Goal: Find specific page/section: Find specific page/section

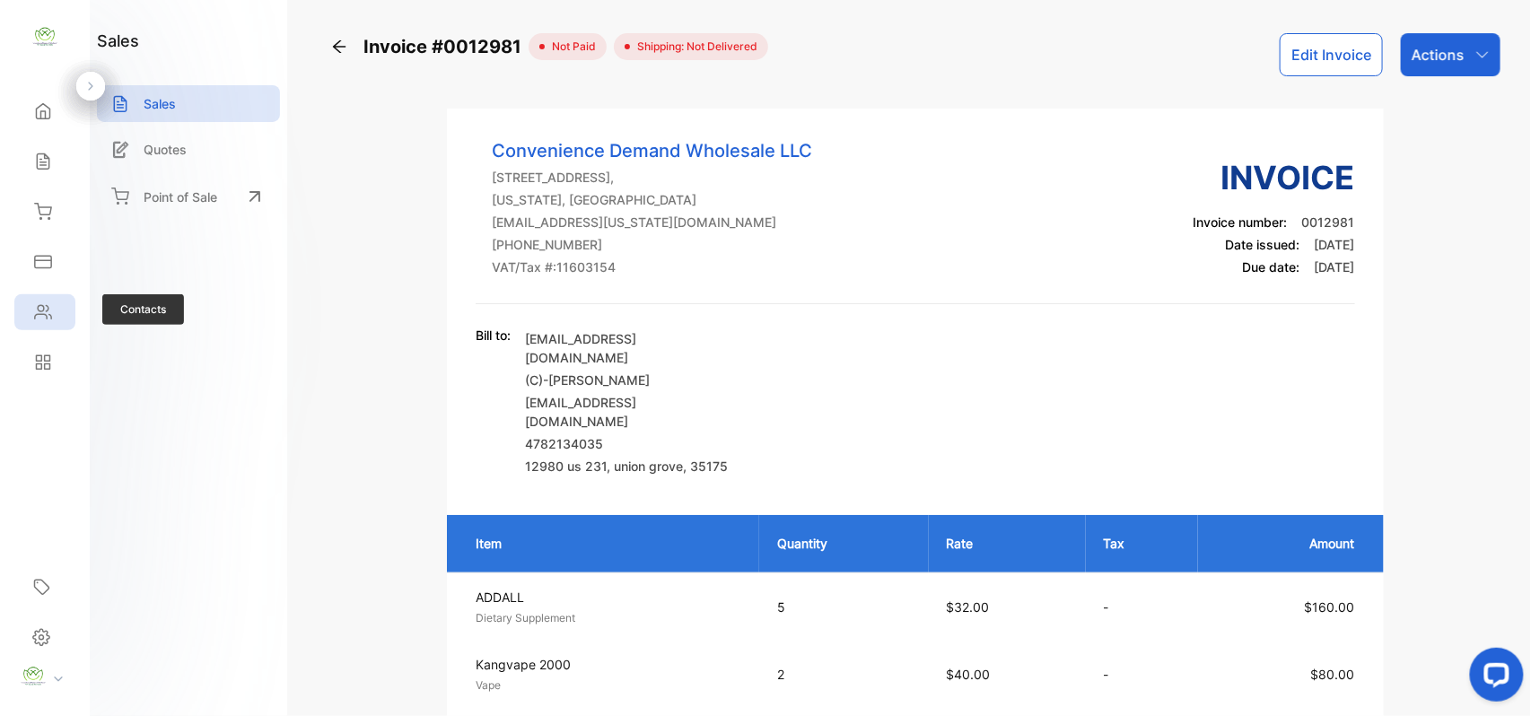
click at [45, 314] on icon at bounding box center [43, 312] width 18 height 18
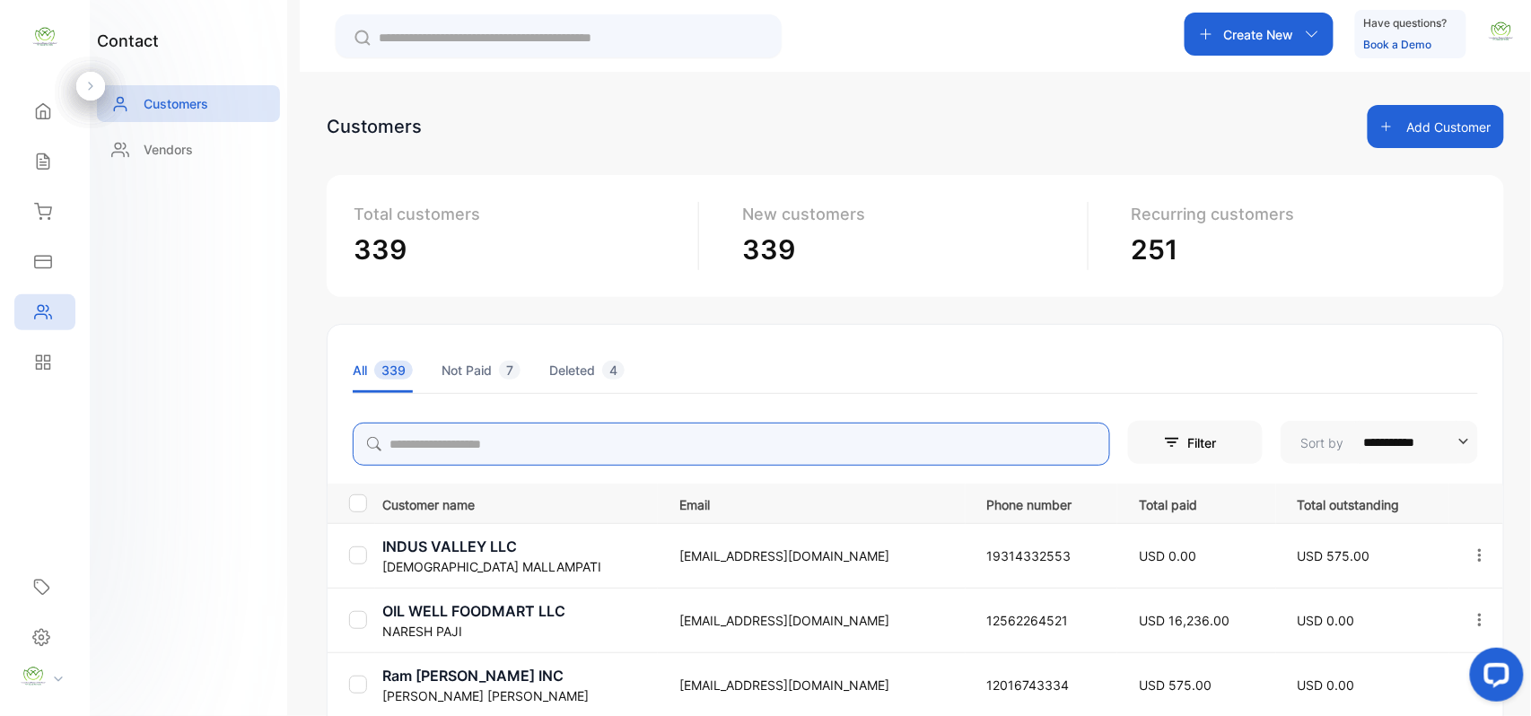
click at [440, 440] on input "search" at bounding box center [731, 444] width 757 height 43
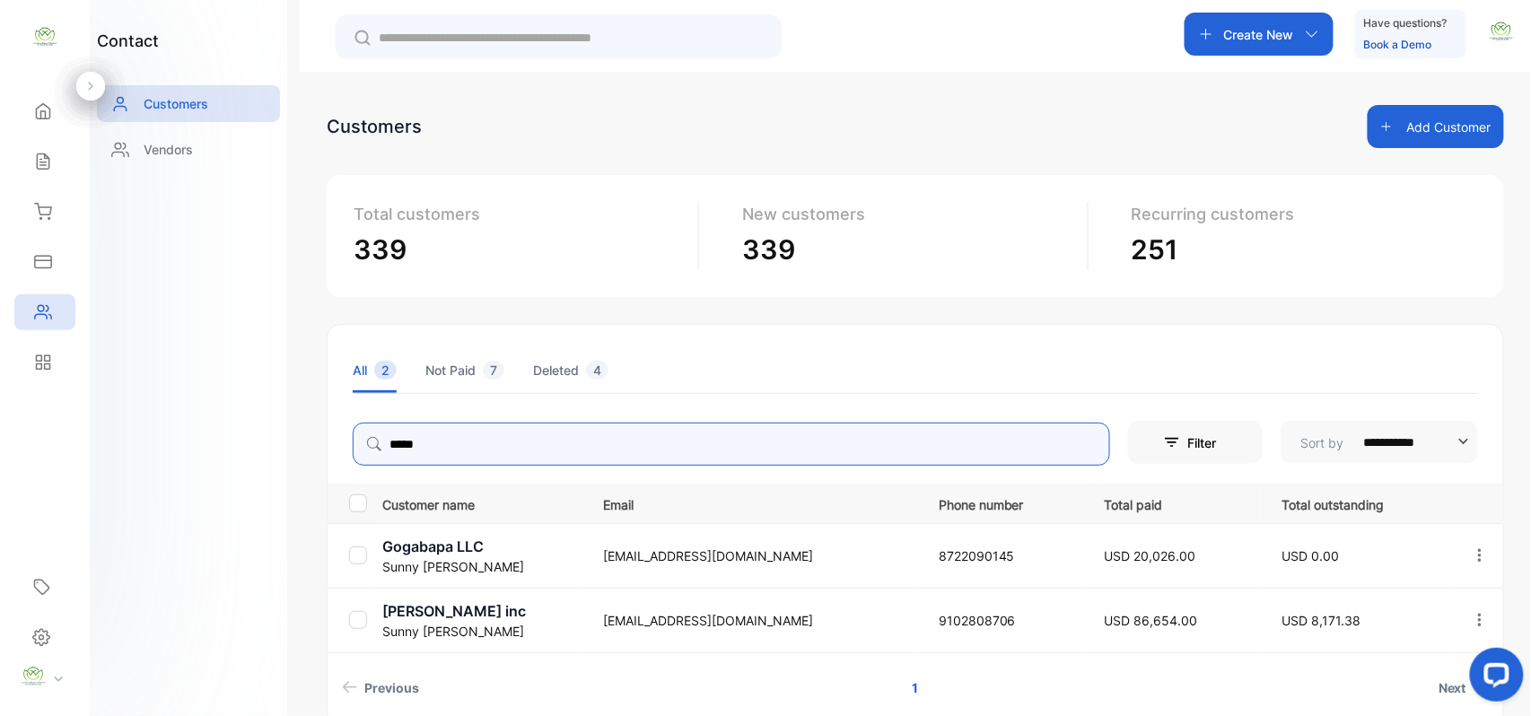
type input "*****"
click at [1476, 618] on icon "button" at bounding box center [1480, 620] width 16 height 16
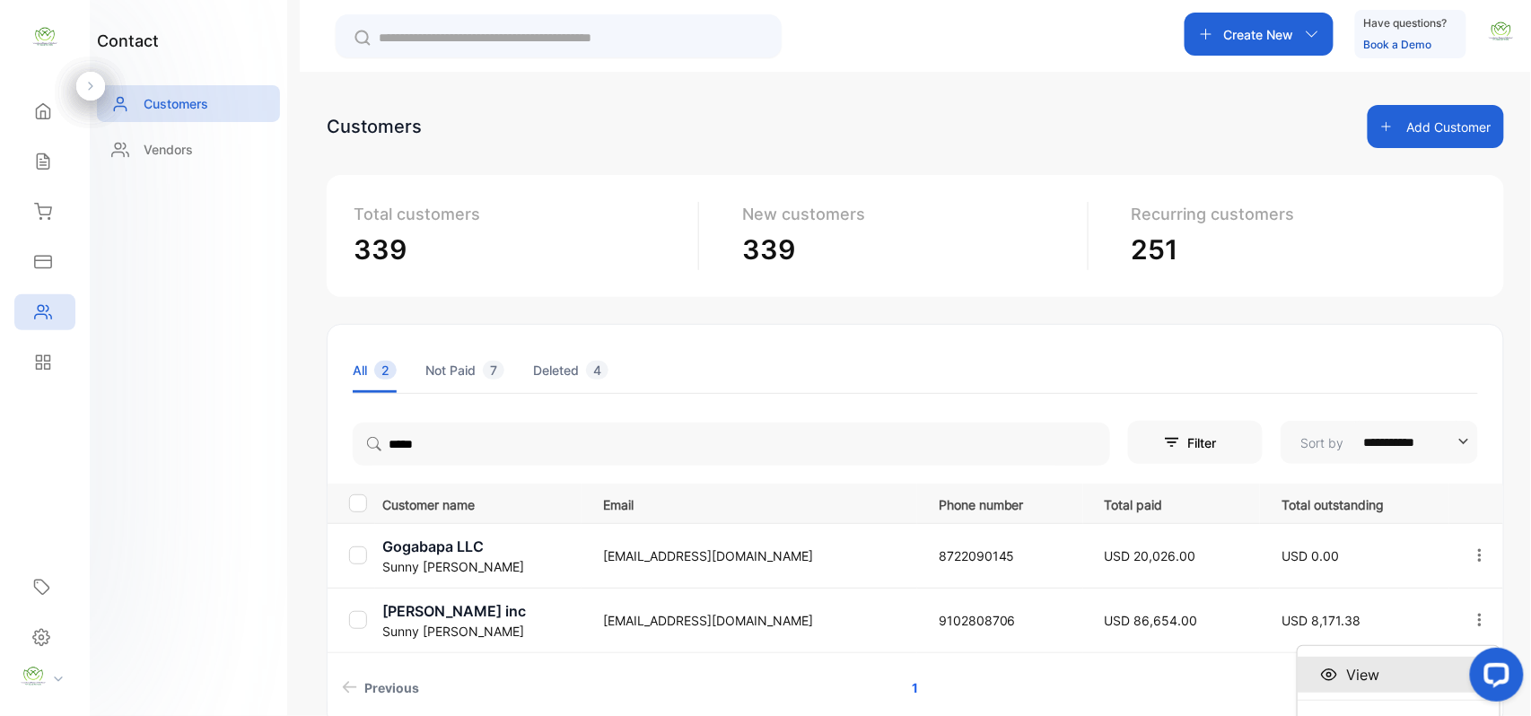
click at [1337, 669] on div "View" at bounding box center [1399, 675] width 202 height 36
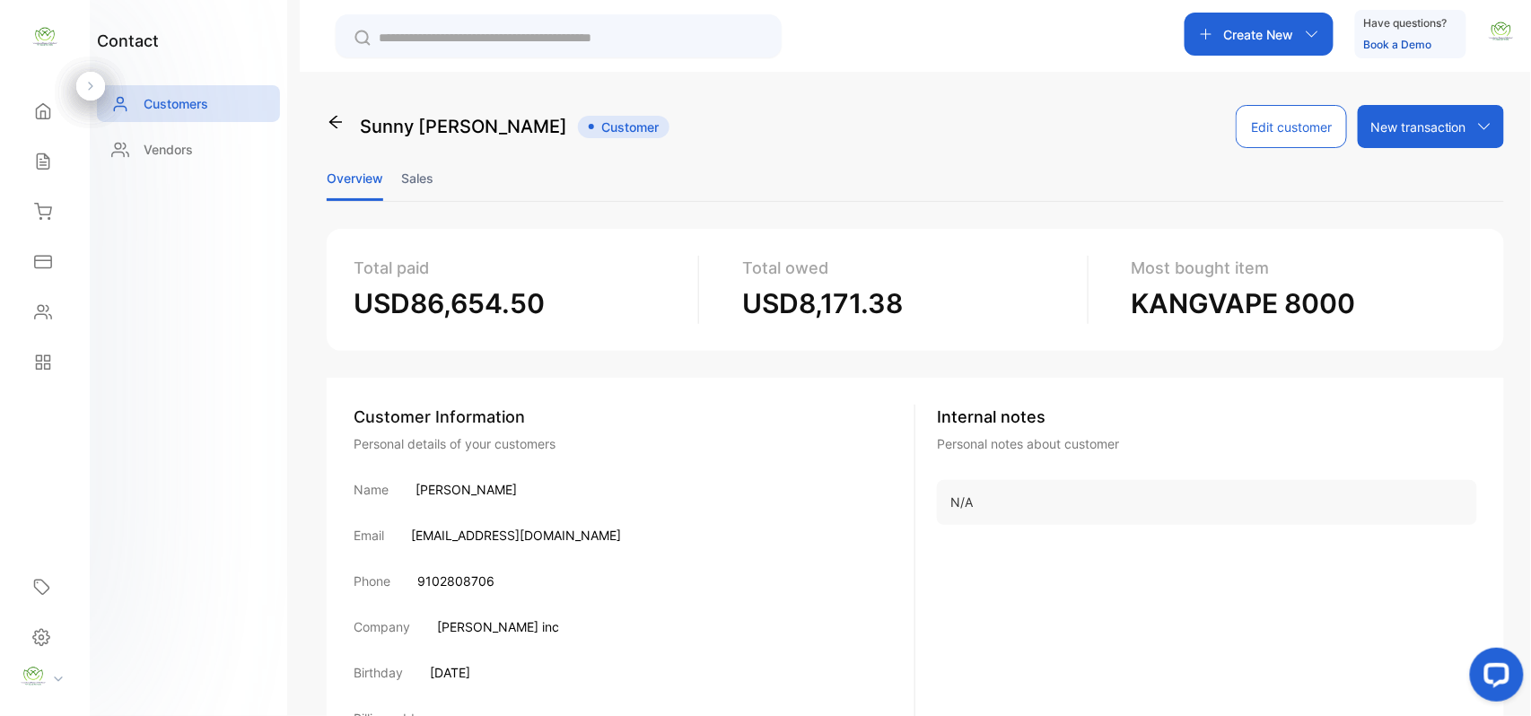
click at [413, 174] on li "Sales" at bounding box center [417, 178] width 32 height 46
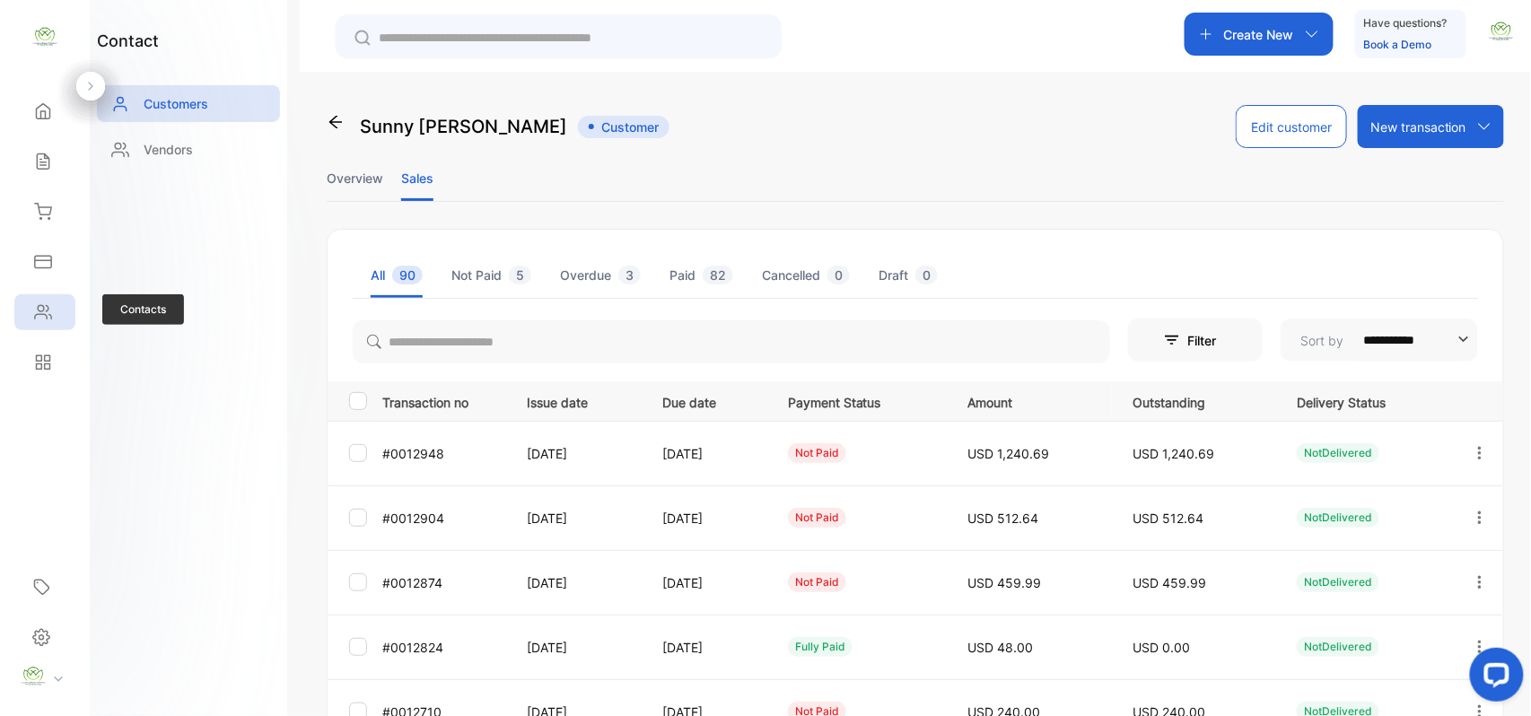
click at [51, 327] on div "Contacts" at bounding box center [44, 312] width 61 height 36
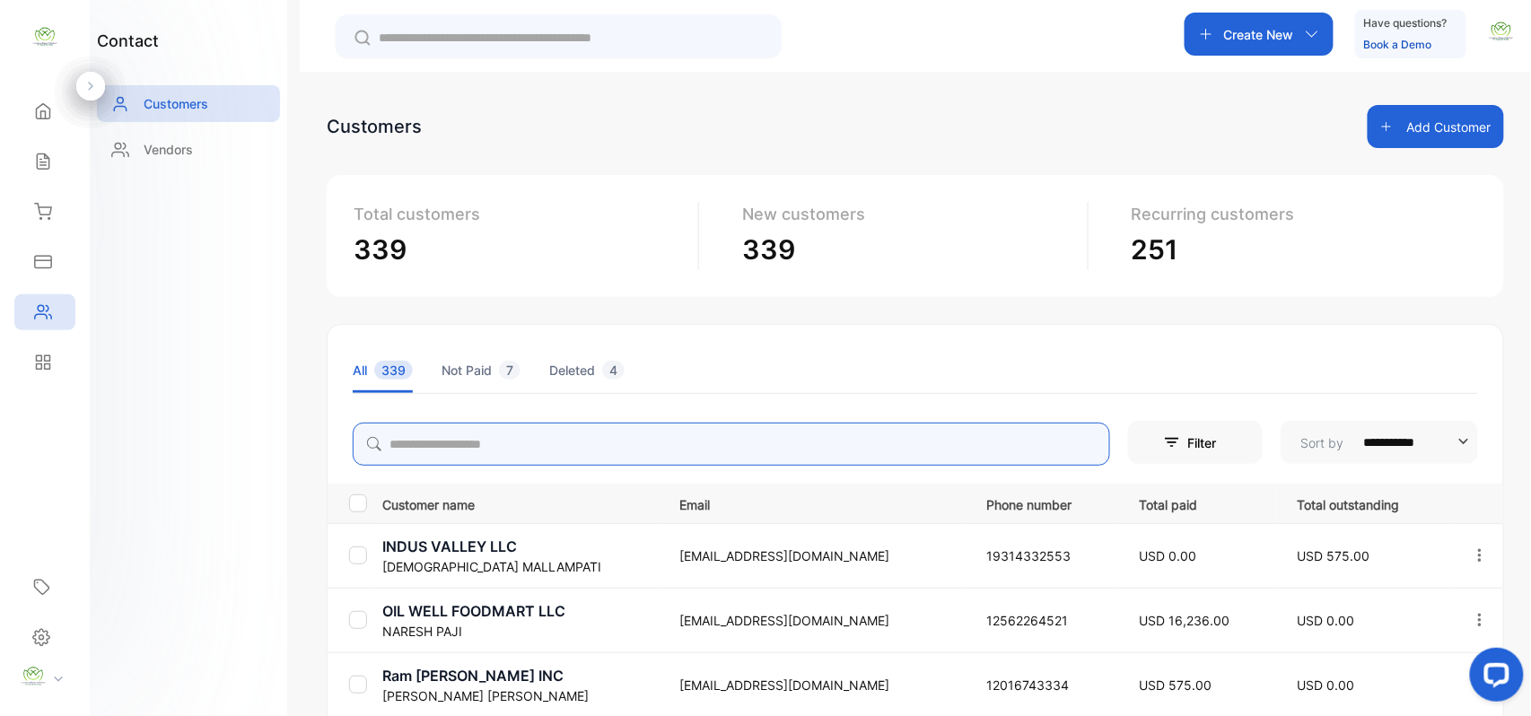
click at [454, 457] on input "search" at bounding box center [731, 444] width 757 height 43
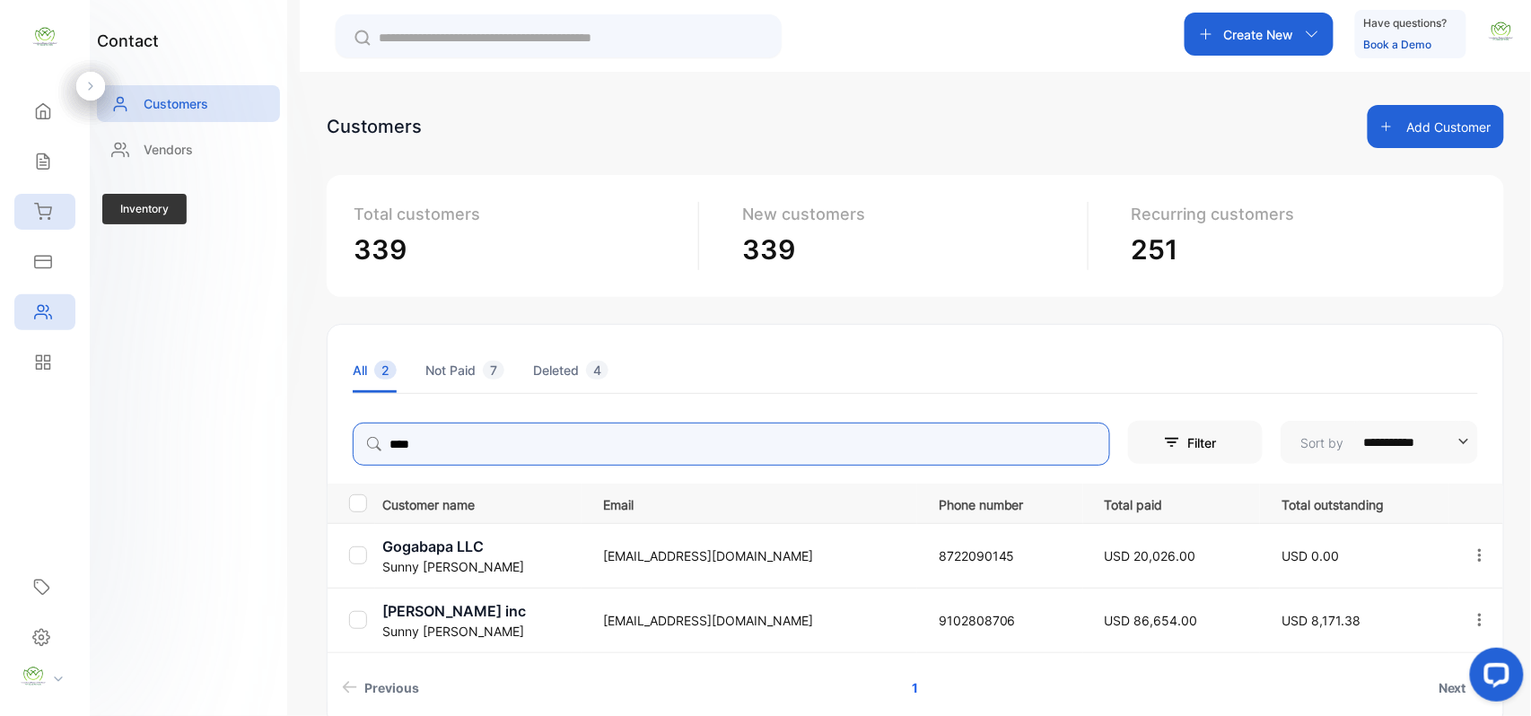
type input "****"
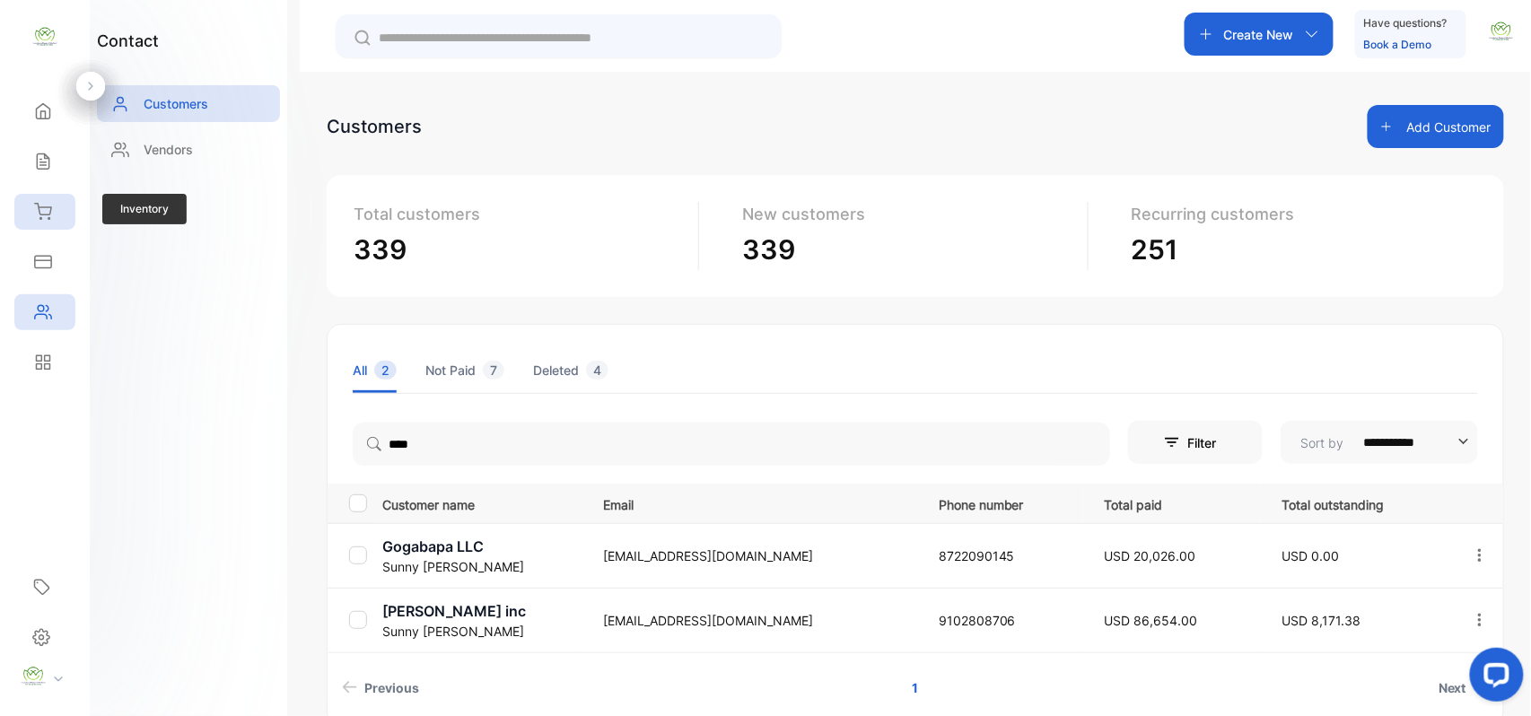
click at [39, 210] on icon at bounding box center [43, 211] width 16 height 15
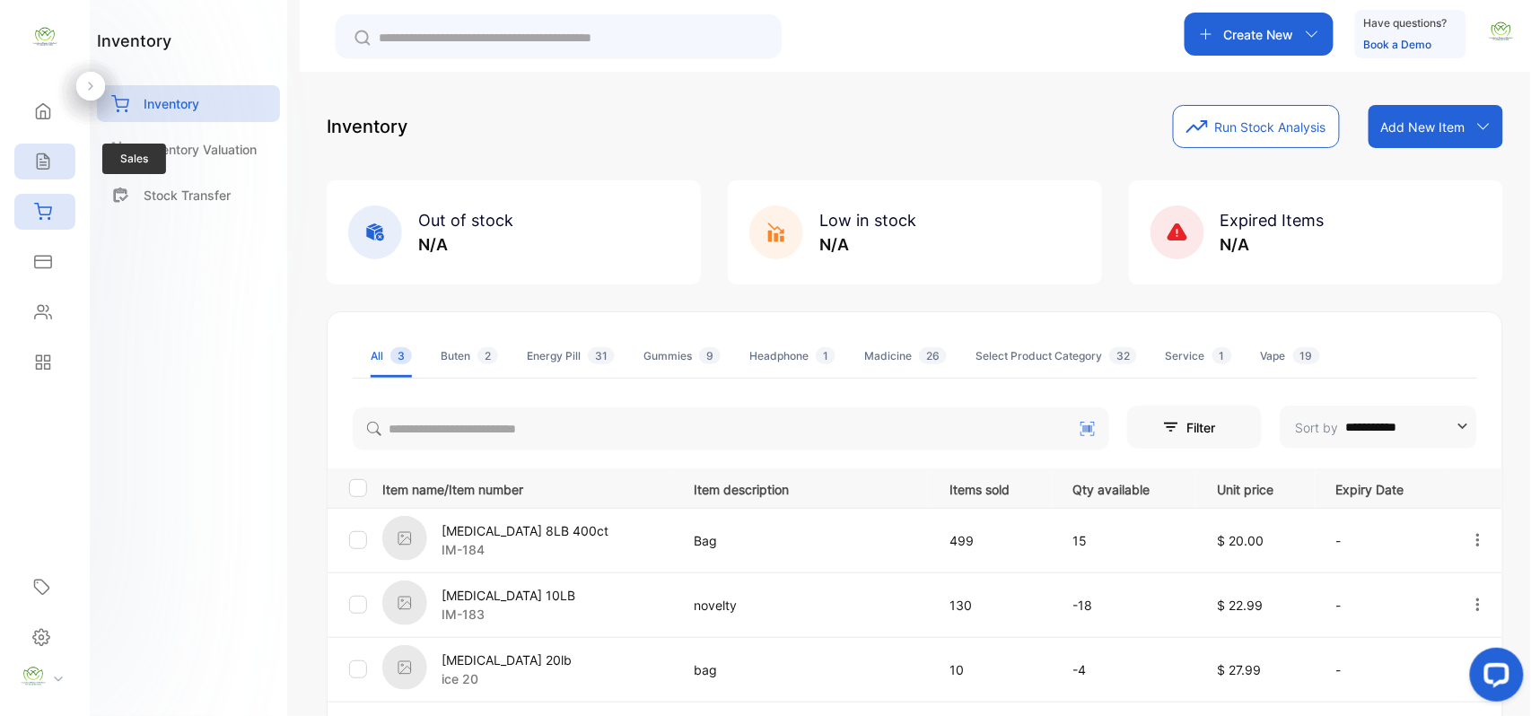
click at [48, 167] on icon at bounding box center [43, 162] width 18 height 18
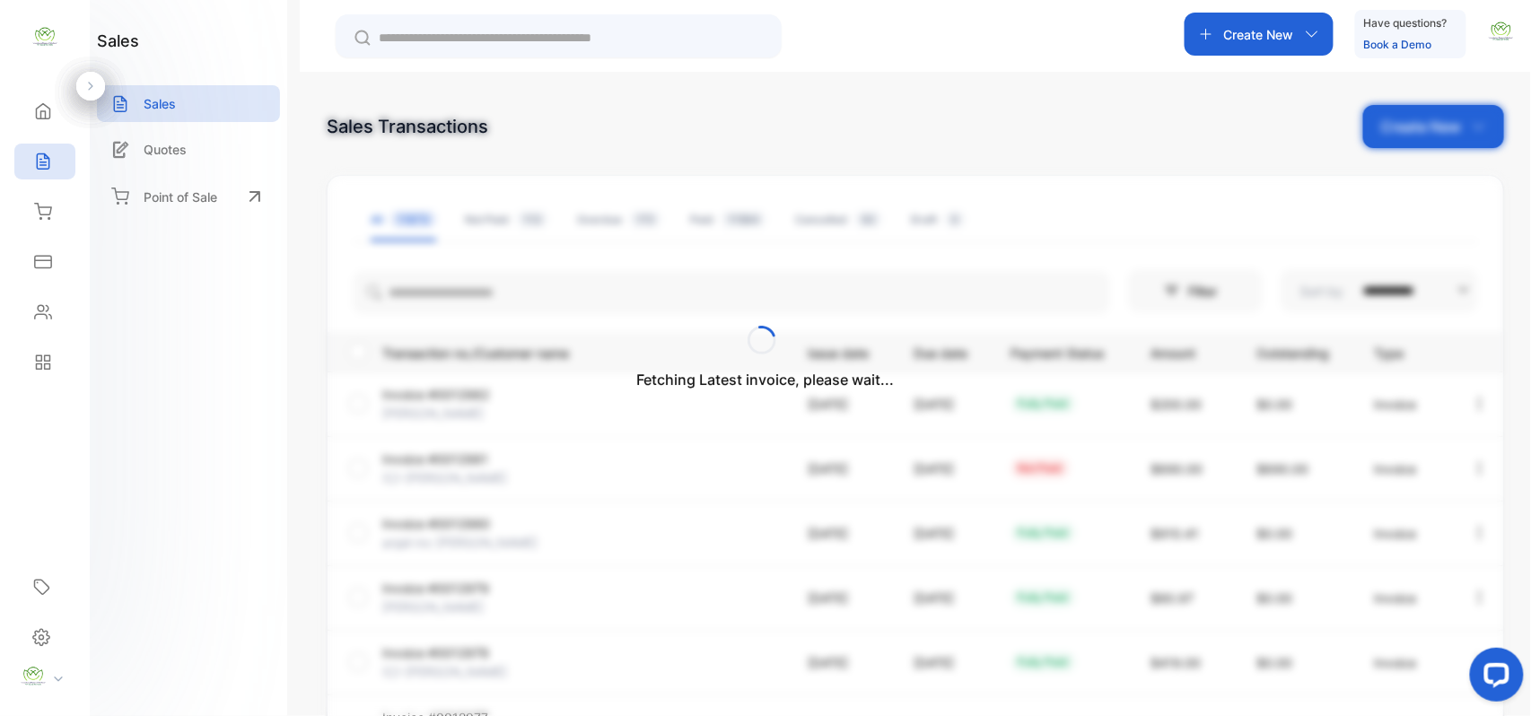
click at [1286, 31] on div "Fetching Latest invoice, please wait..." at bounding box center [765, 358] width 1531 height 716
